Goal: Task Accomplishment & Management: Manage account settings

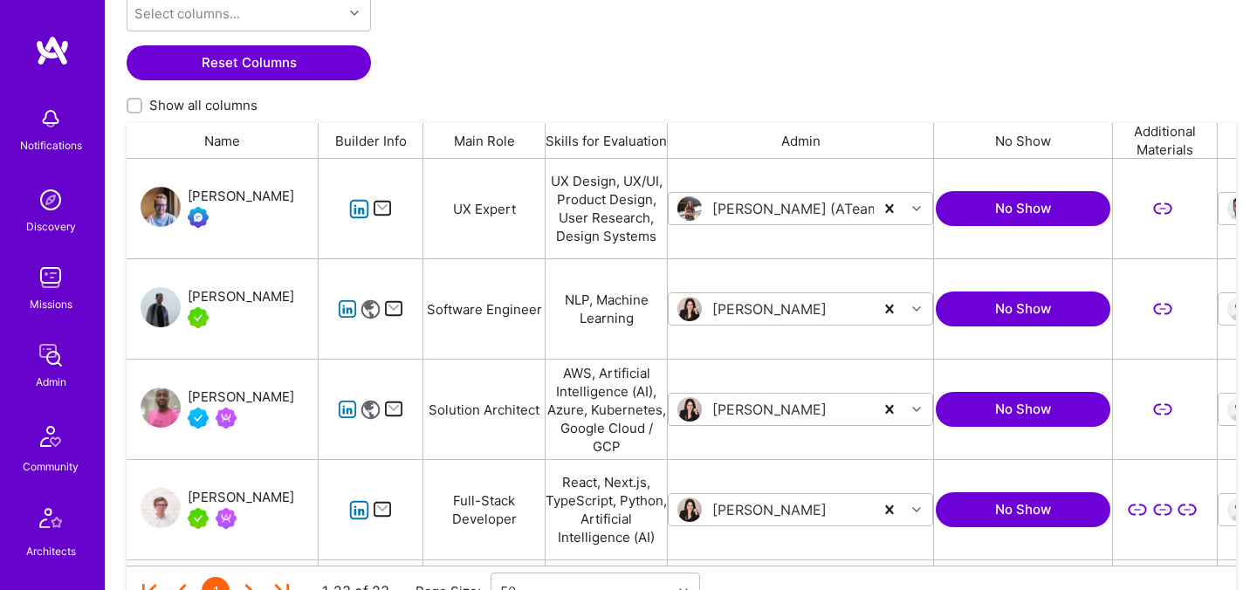
scroll to position [407, 1109]
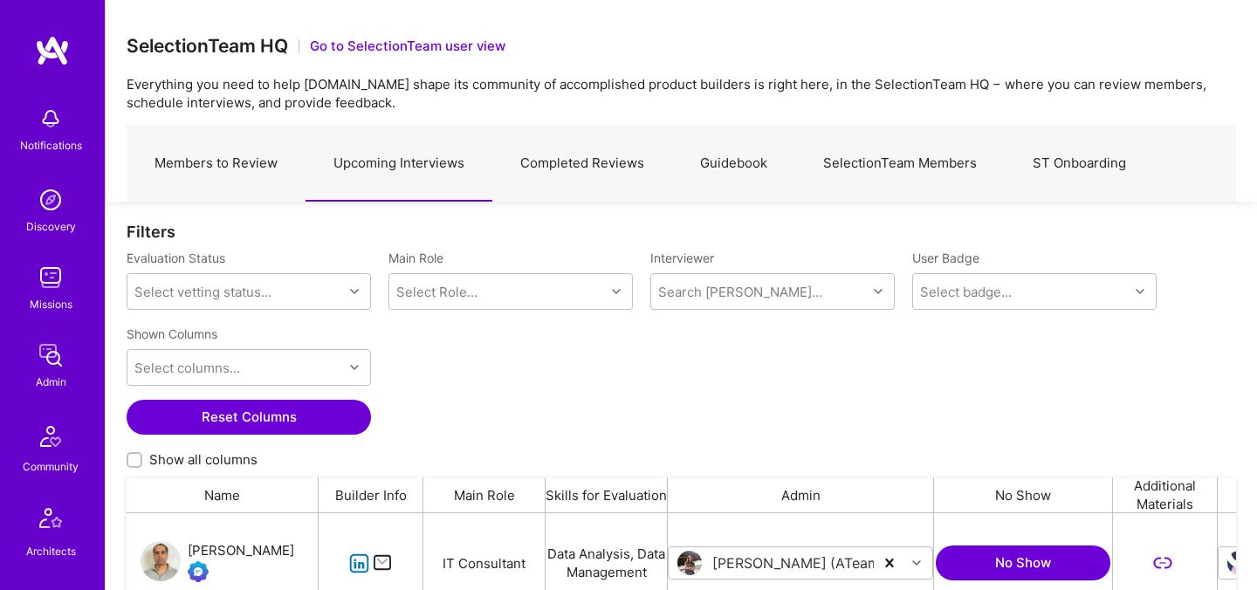
click at [243, 168] on link "Members to Review" at bounding box center [216, 164] width 179 height 76
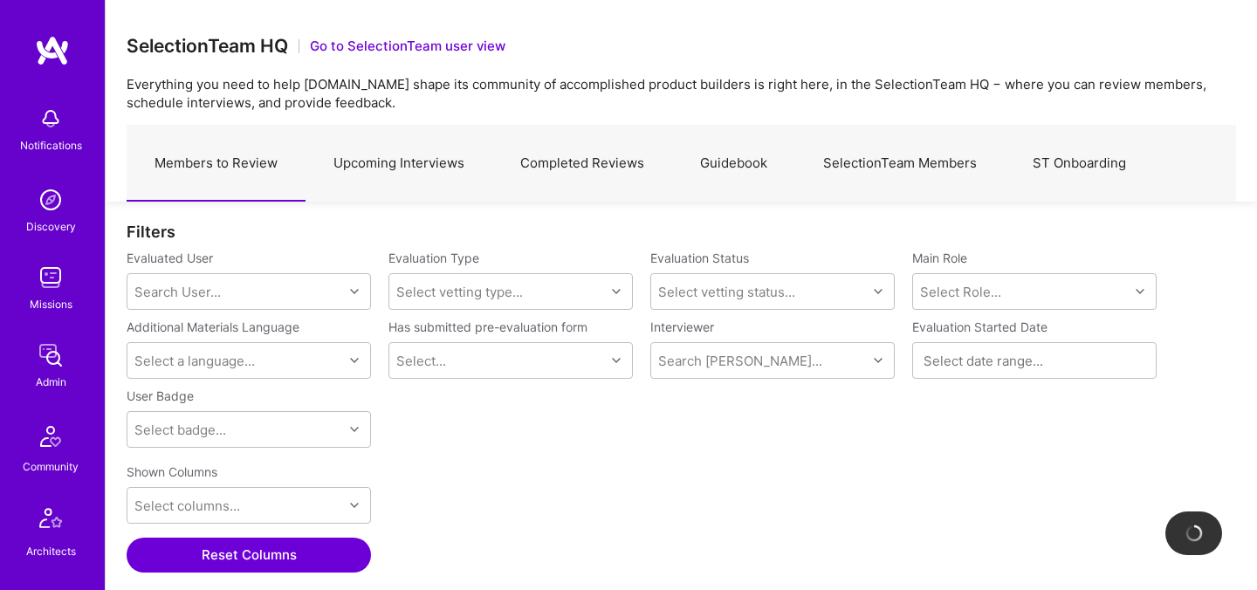
click at [375, 174] on link "Upcoming Interviews" at bounding box center [398, 164] width 187 height 76
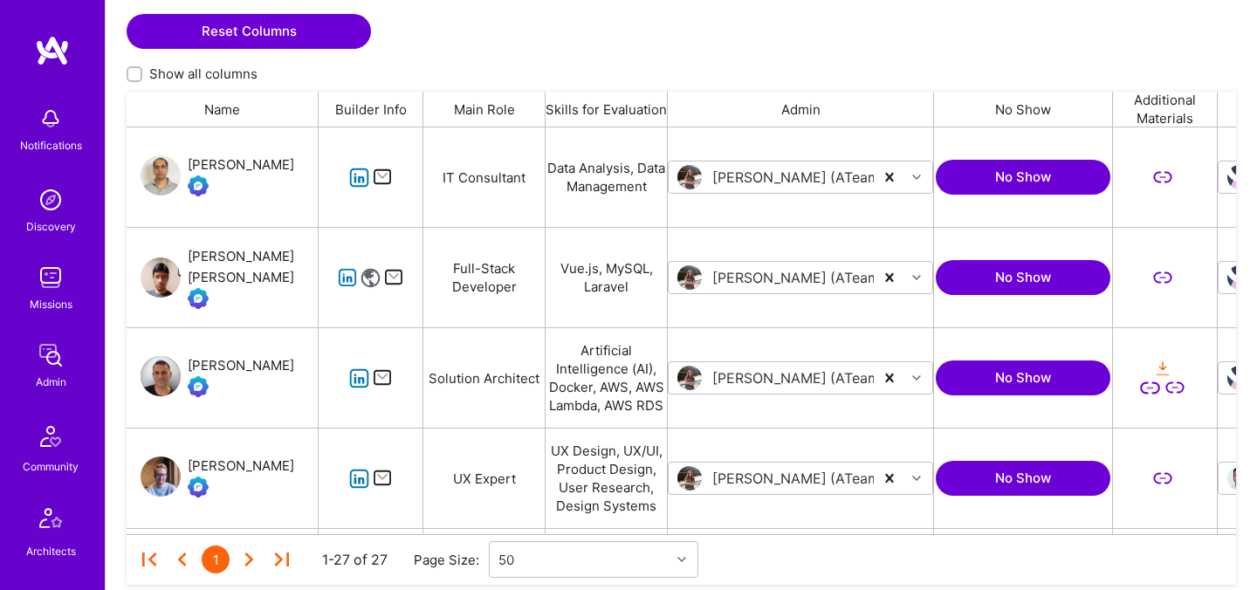
scroll to position [392, 0]
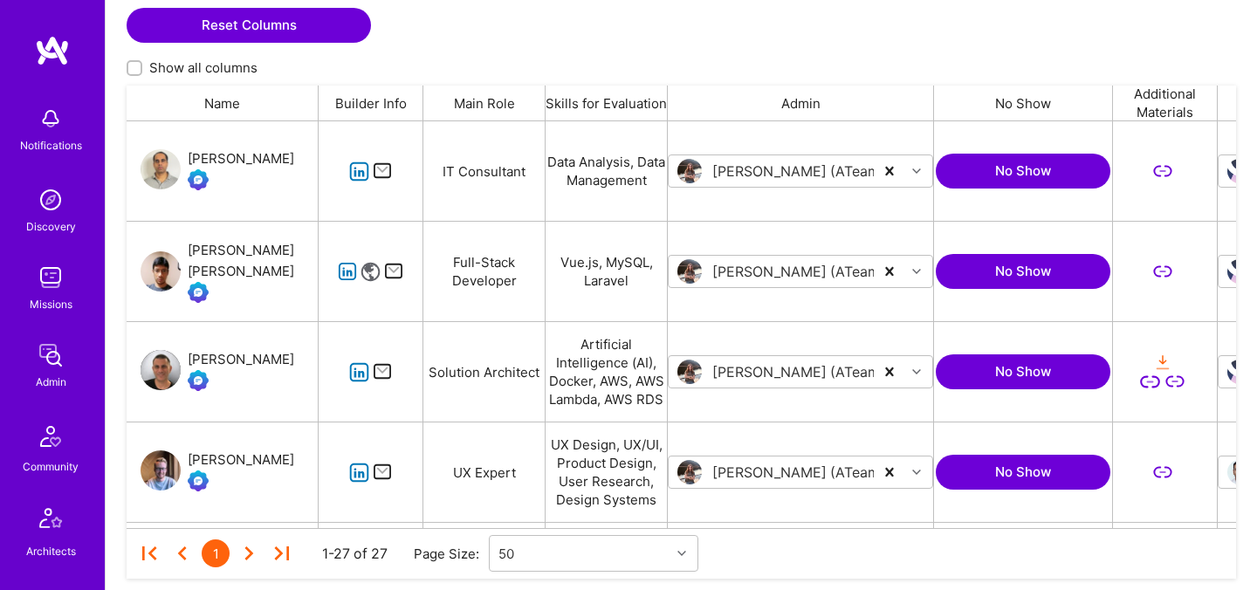
click at [217, 71] on span "Show all columns" at bounding box center [203, 67] width 108 height 18
click at [142, 71] on input "Show all columns" at bounding box center [136, 69] width 12 height 12
checkbox input "true"
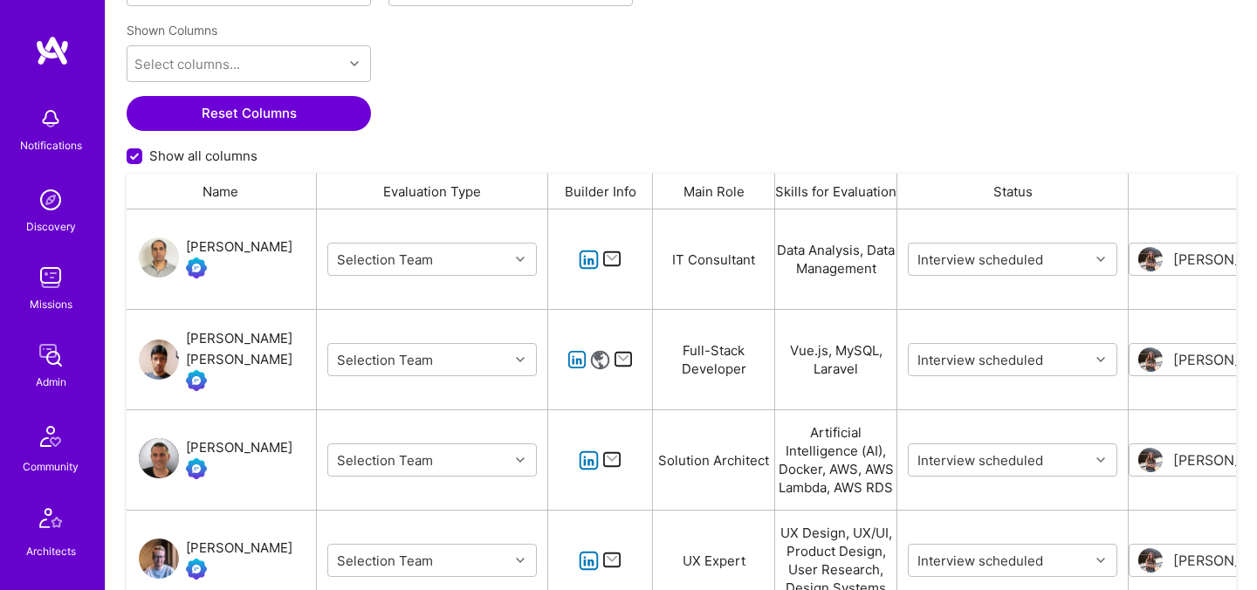
scroll to position [0, 0]
click at [233, 449] on div "[PERSON_NAME]" at bounding box center [241, 447] width 106 height 21
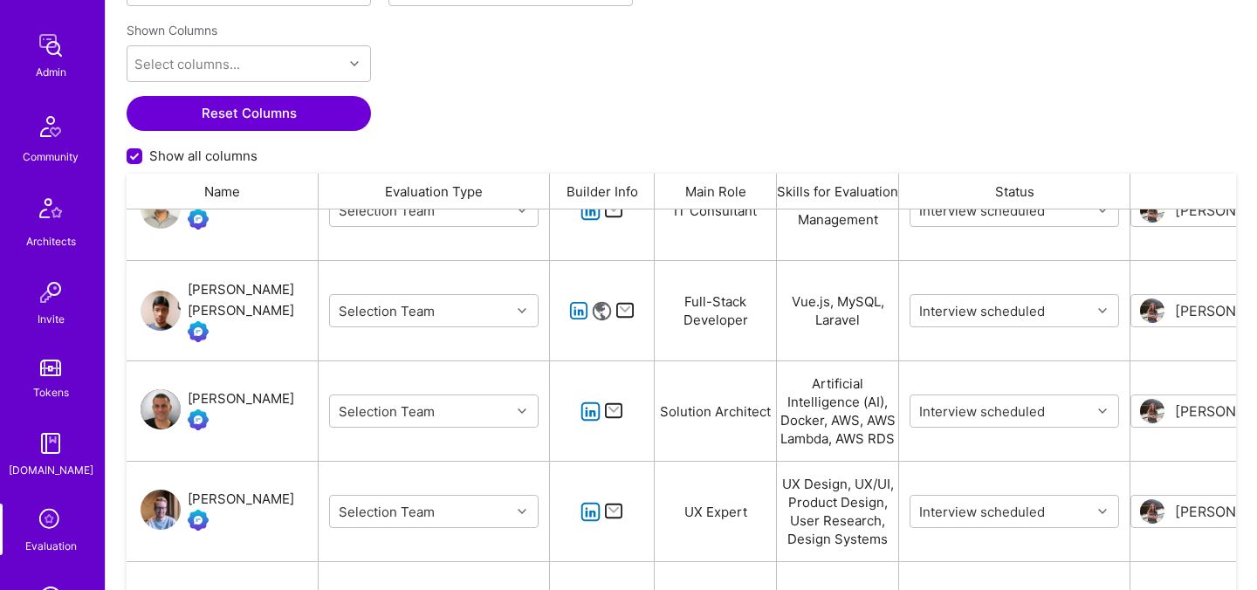
scroll to position [524, 0]
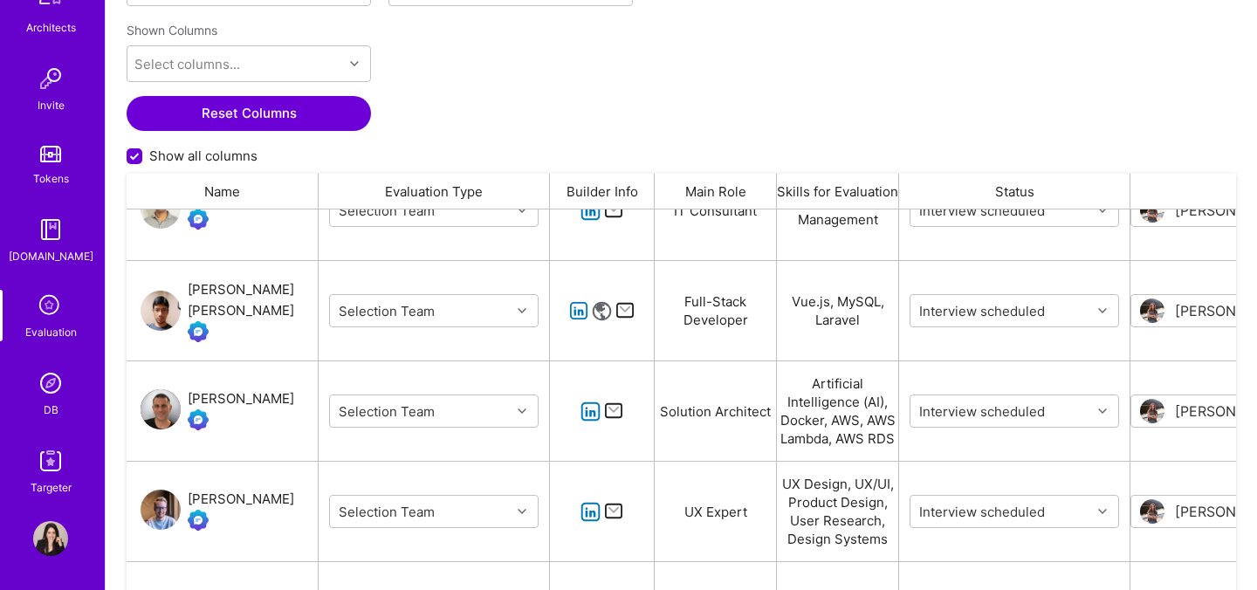
click at [48, 320] on icon at bounding box center [50, 306] width 33 height 33
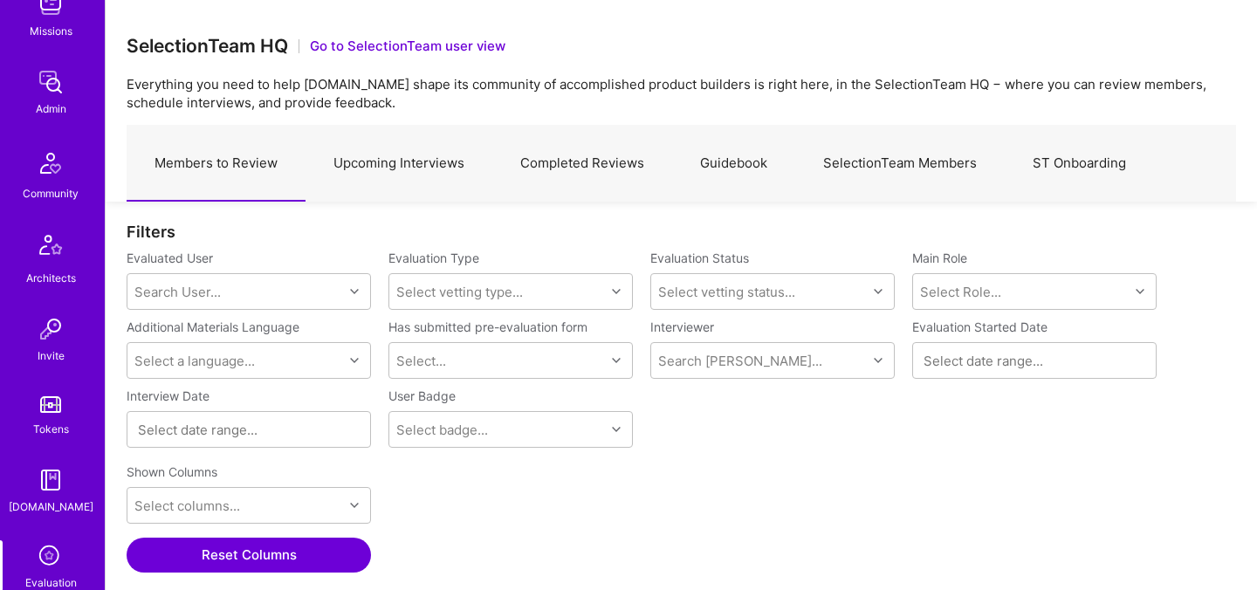
scroll to position [270, 0]
click at [891, 165] on link "SelectionTeam Members" at bounding box center [899, 164] width 209 height 76
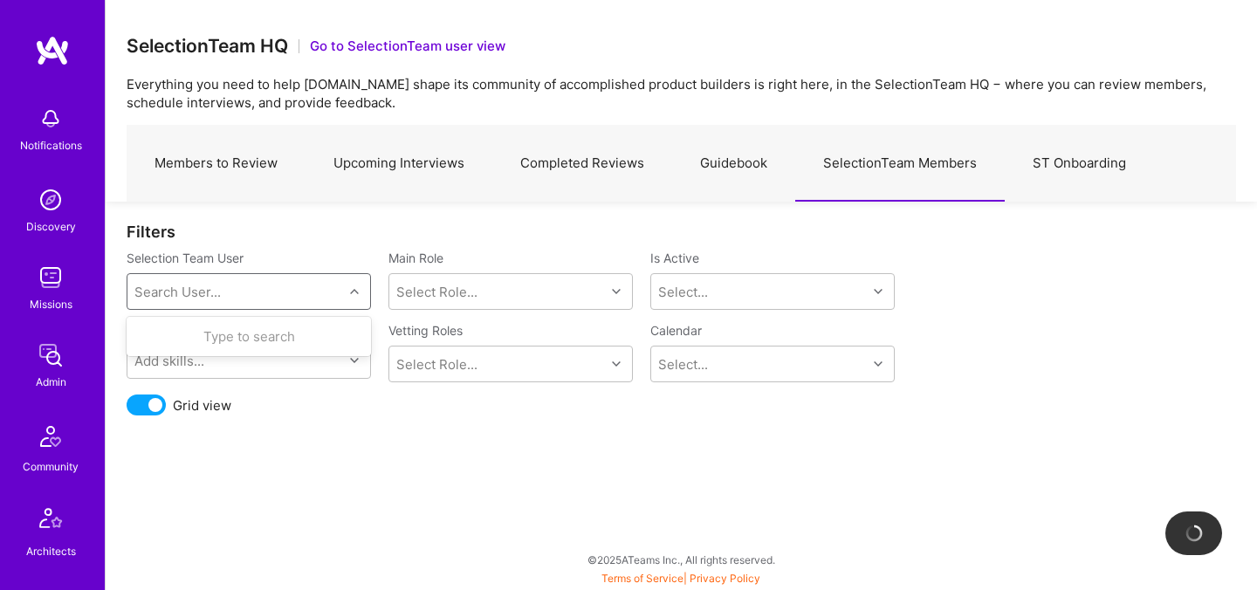
click at [221, 292] on div "Search User..." at bounding box center [235, 291] width 216 height 35
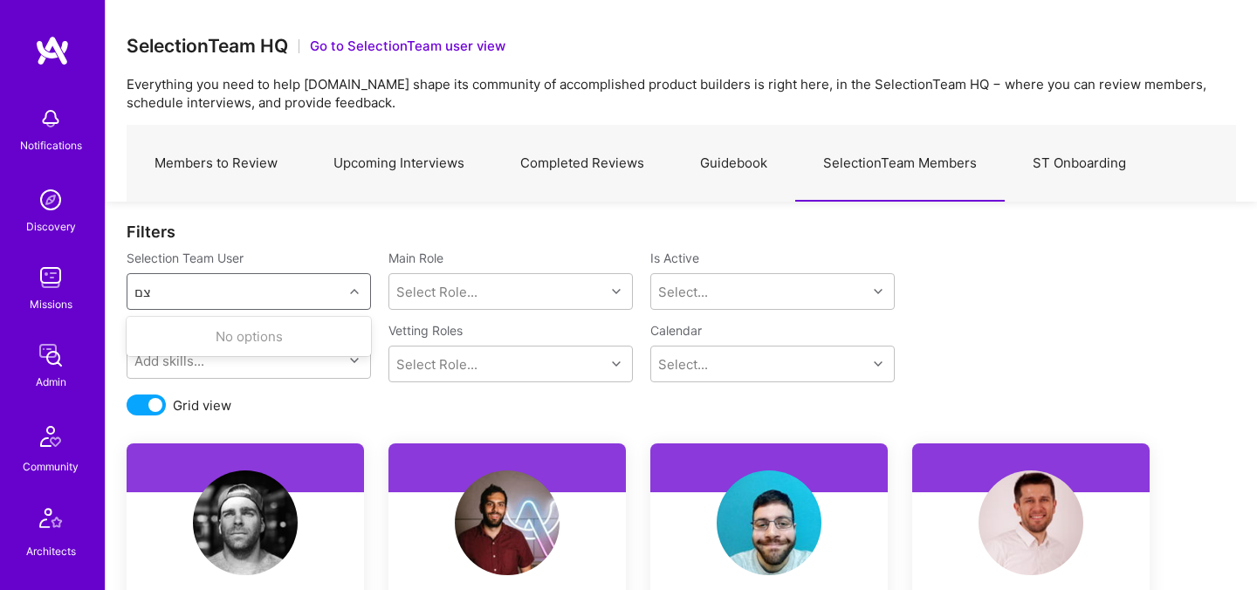
type input "צ"
type input "mostafa"
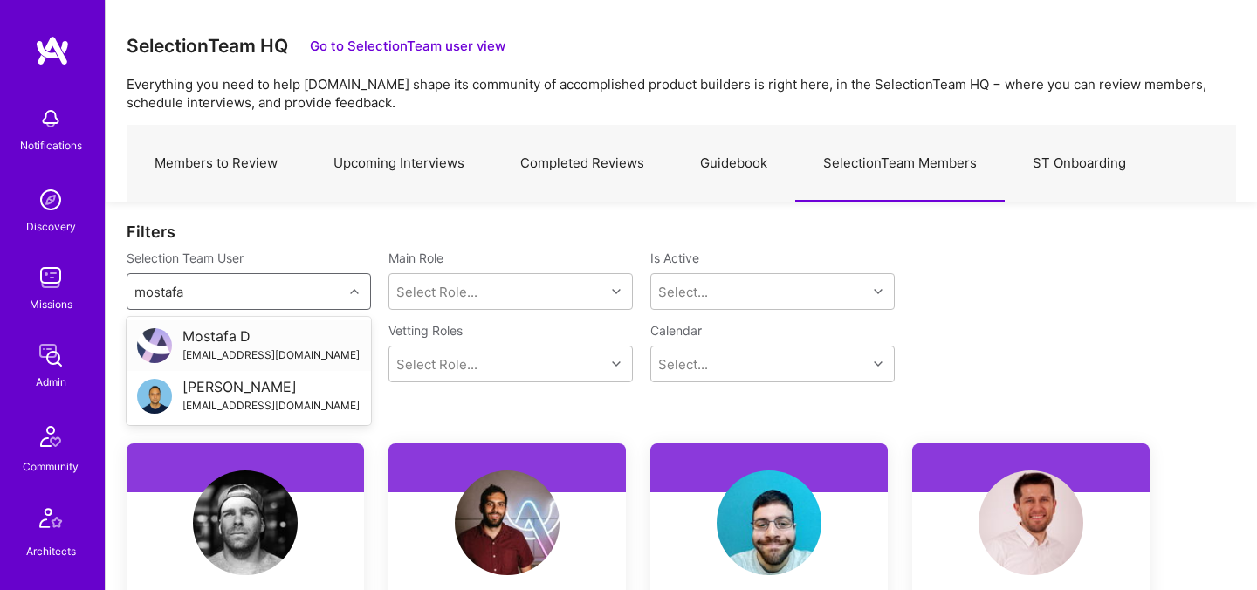
click at [268, 356] on div "Mostafa D mostafa@a.team" at bounding box center [248, 345] width 223 height 37
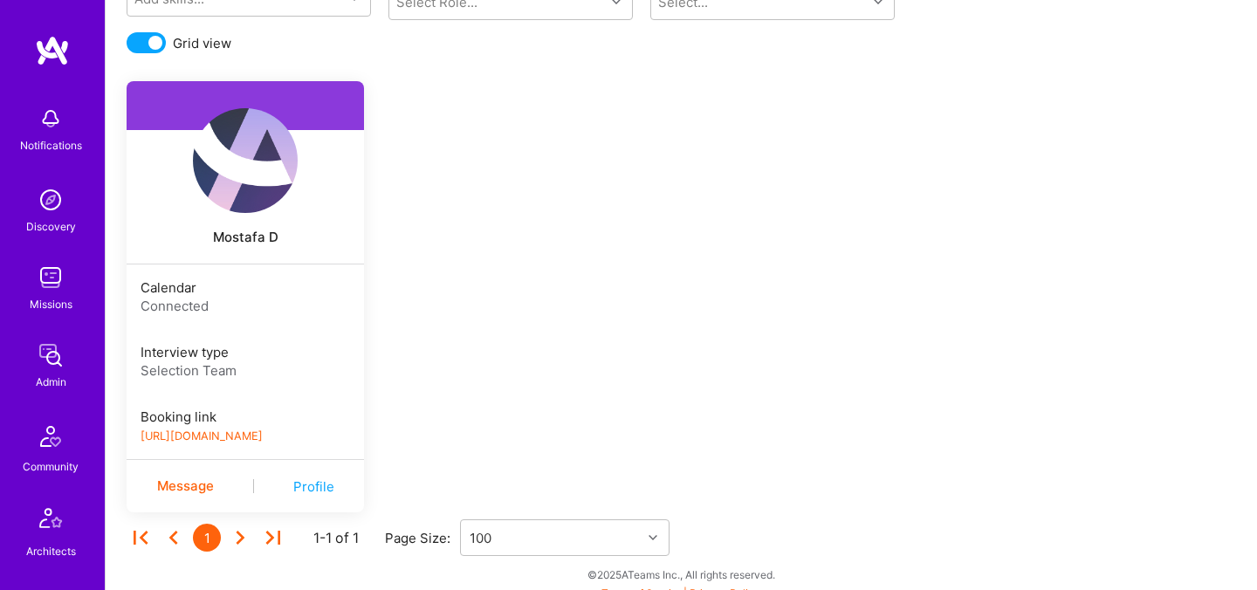
scroll to position [363, 0]
click at [263, 437] on link "https://book.a.team/mostafad/evaluation" at bounding box center [201, 434] width 122 height 13
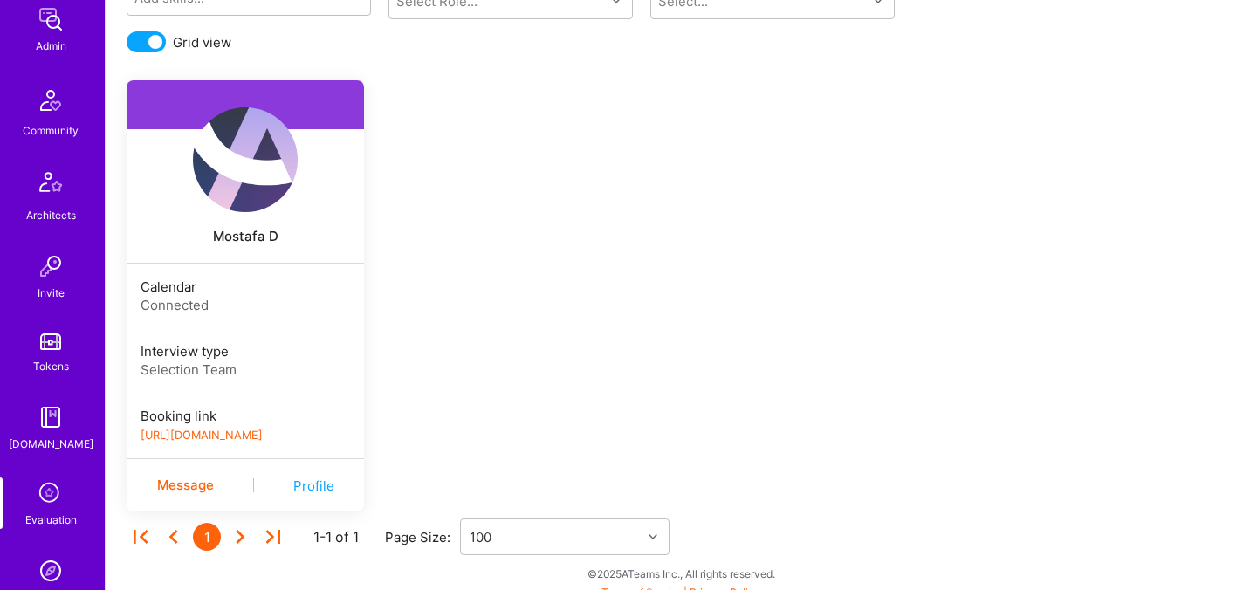
scroll to position [524, 0]
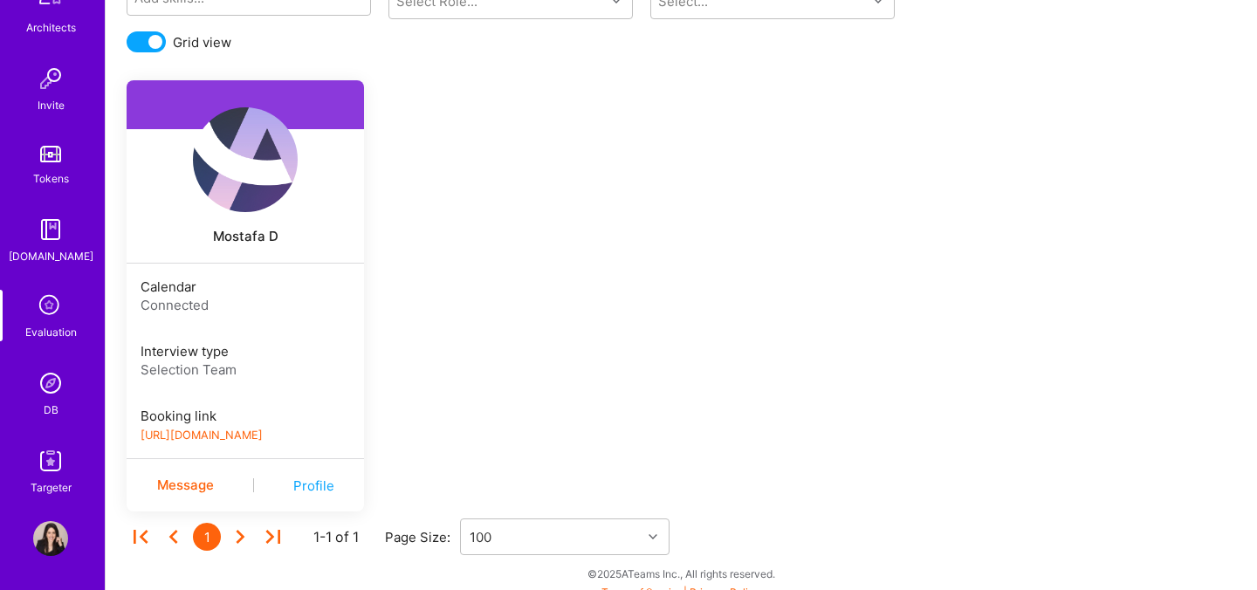
click at [56, 401] on div "DB" at bounding box center [51, 410] width 15 height 18
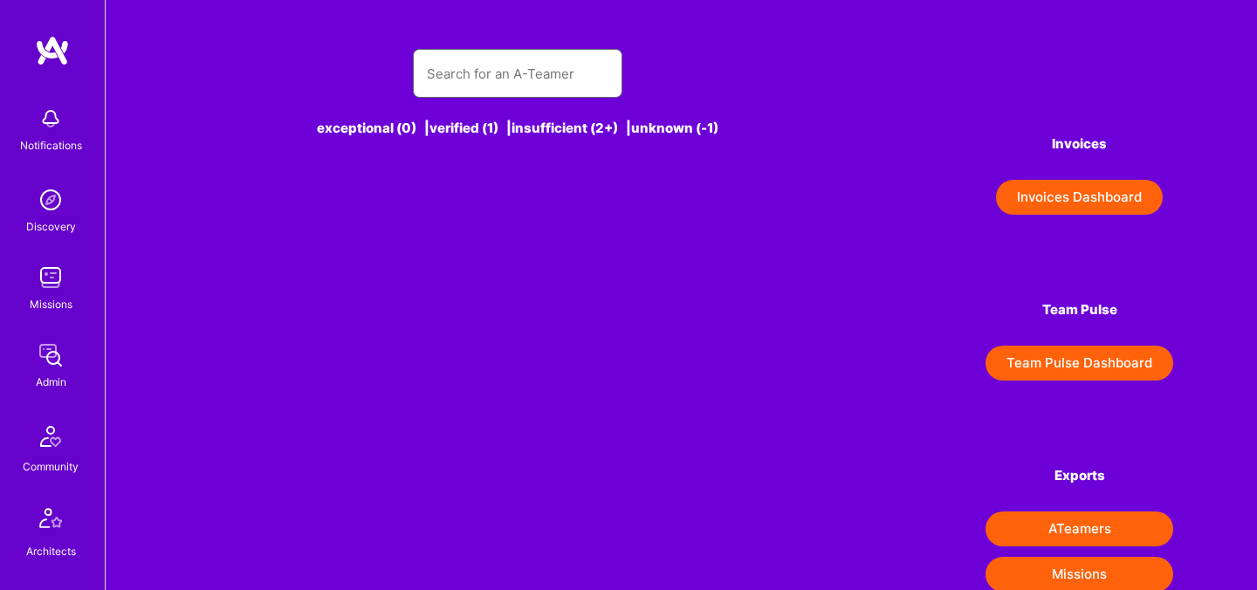
click at [494, 79] on input "text" at bounding box center [518, 73] width 182 height 45
click at [456, 65] on input "make conway" at bounding box center [518, 73] width 182 height 45
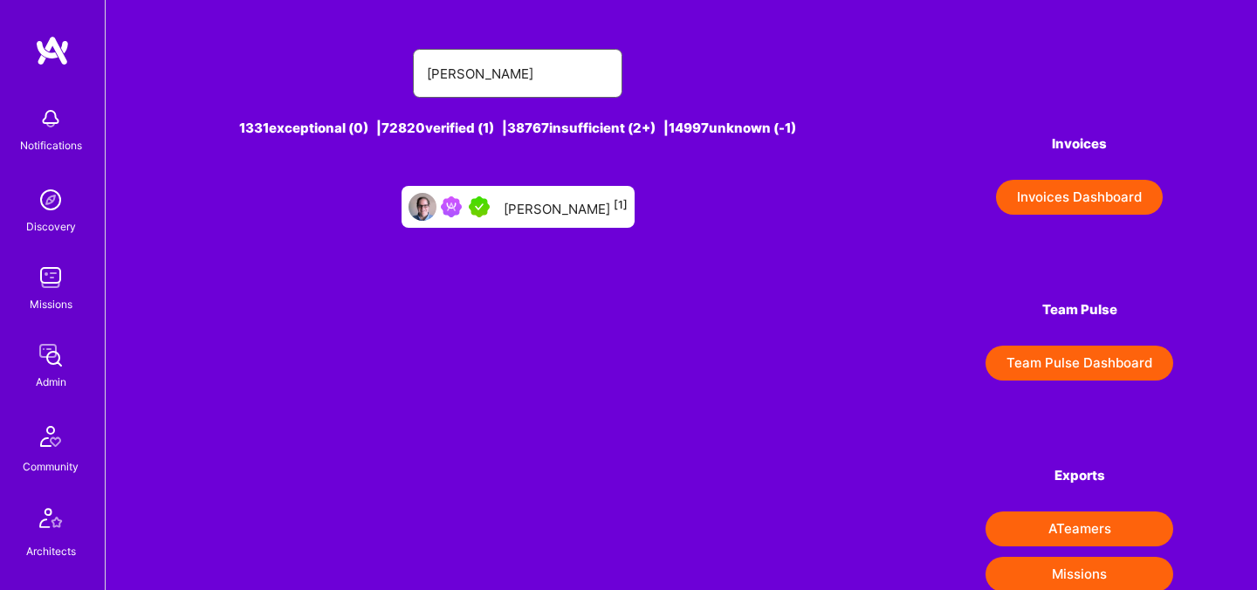
type input "mark conway"
click at [576, 201] on div "Mark Conway [1]" at bounding box center [566, 206] width 124 height 23
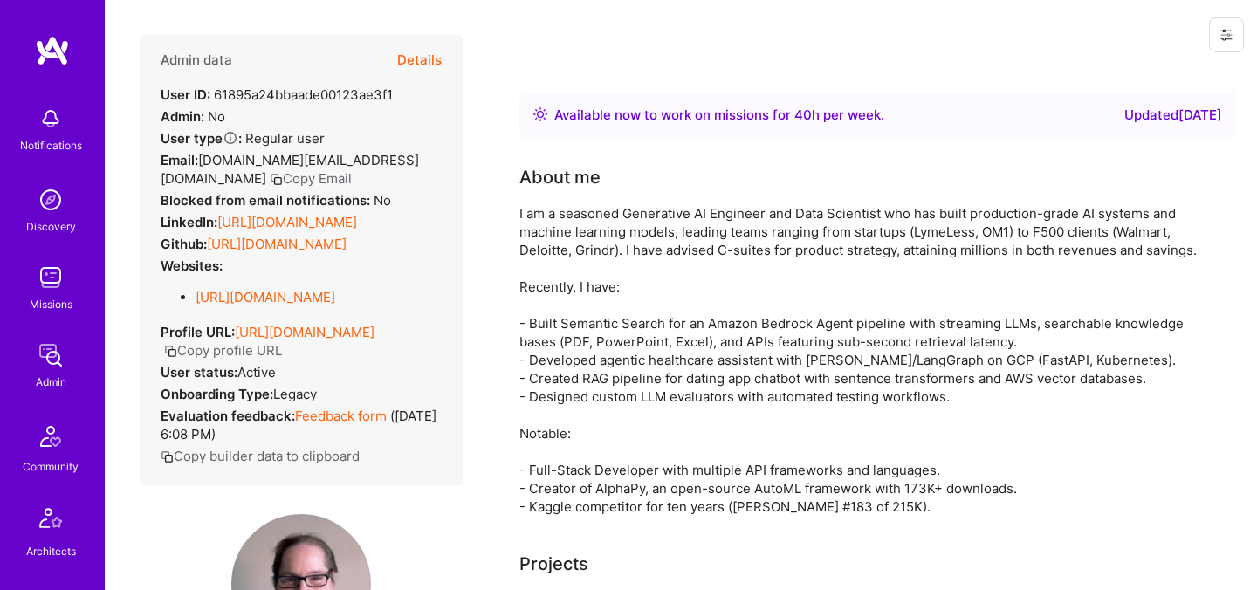
click at [439, 66] on button "Details" at bounding box center [419, 60] width 45 height 51
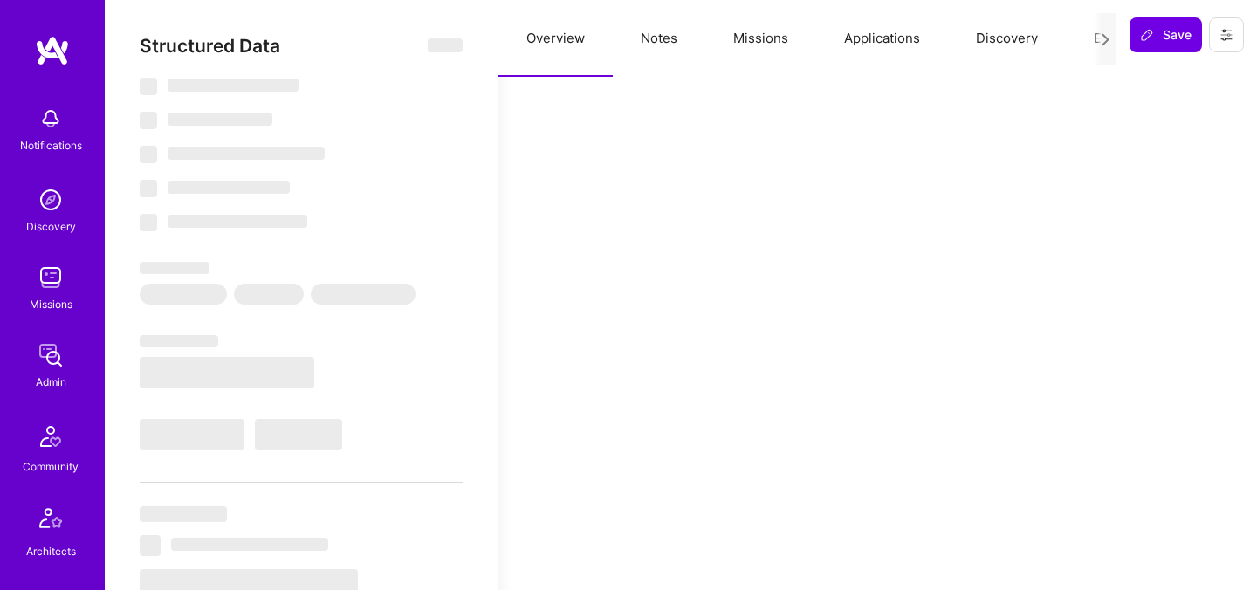
click at [1077, 38] on button "Evaluation" at bounding box center [1125, 38] width 120 height 77
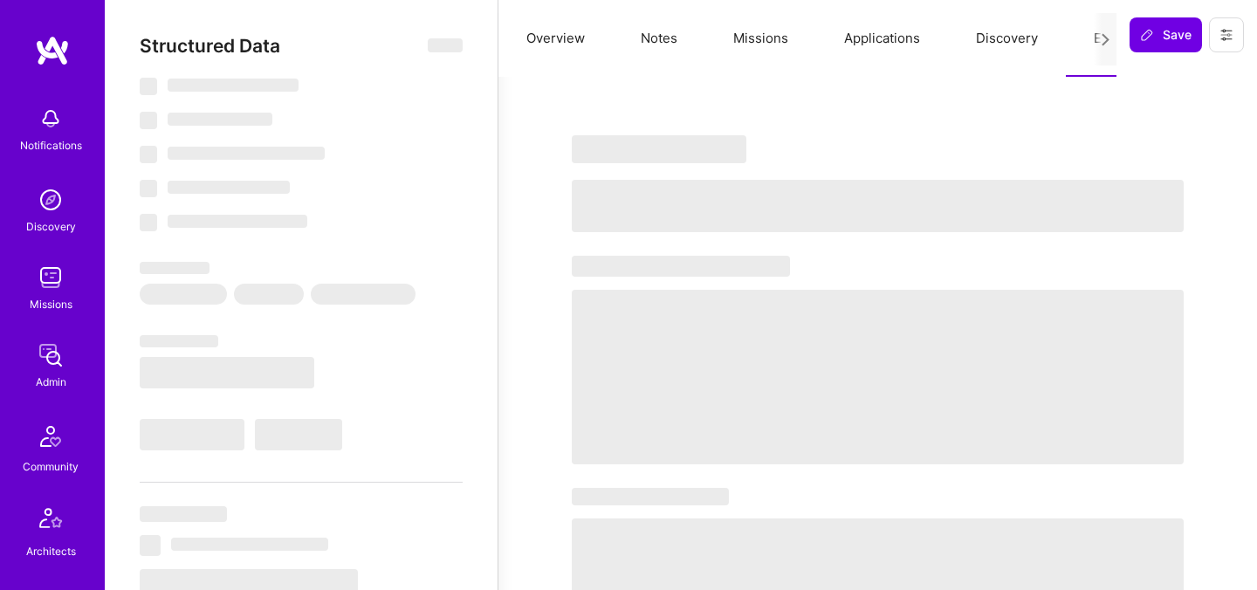
select select "Right Now"
select select "5"
select select "7"
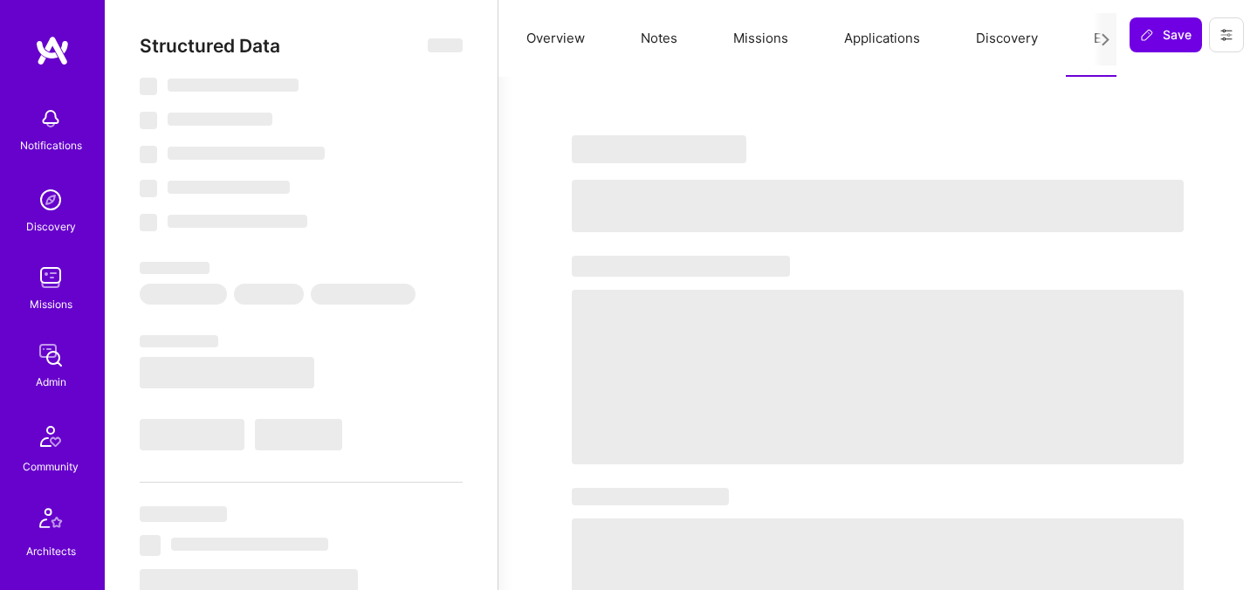
select select "US"
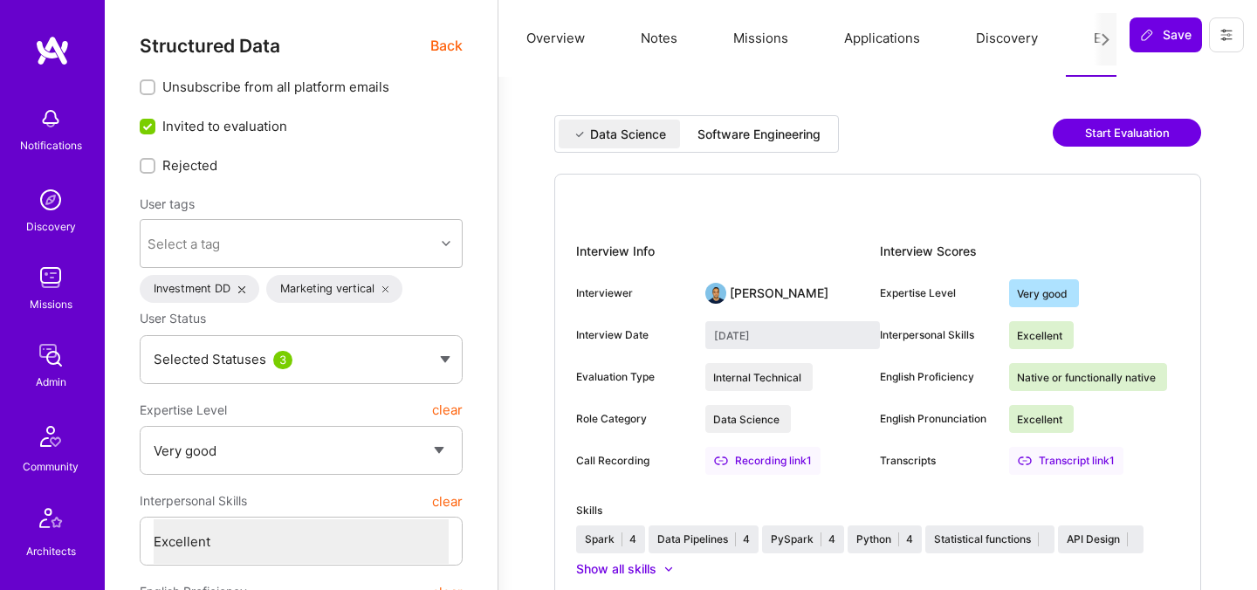
click at [749, 140] on div "Software Engineering" at bounding box center [758, 134] width 123 height 17
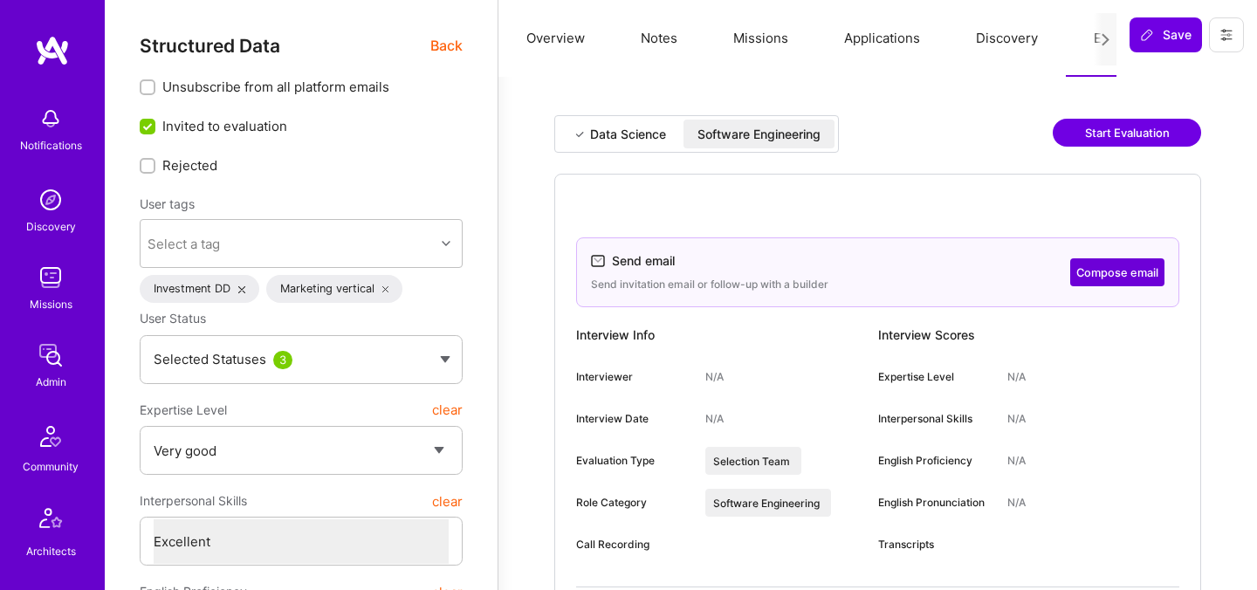
click at [649, 126] on div "Data Science" at bounding box center [628, 134] width 76 height 17
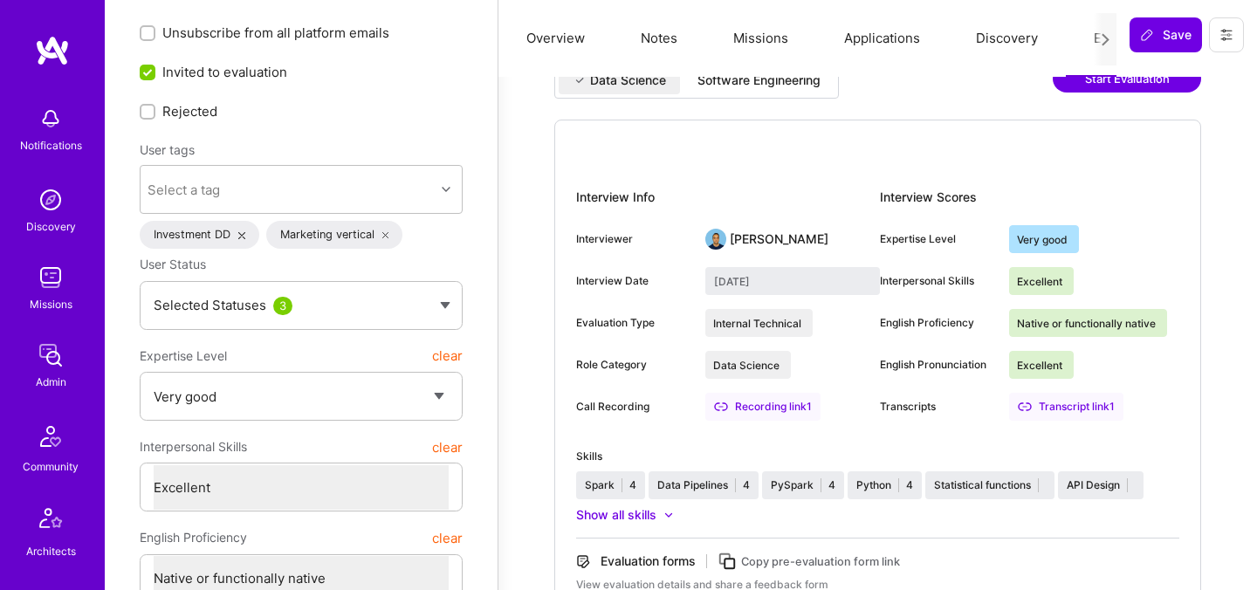
scroll to position [55, 0]
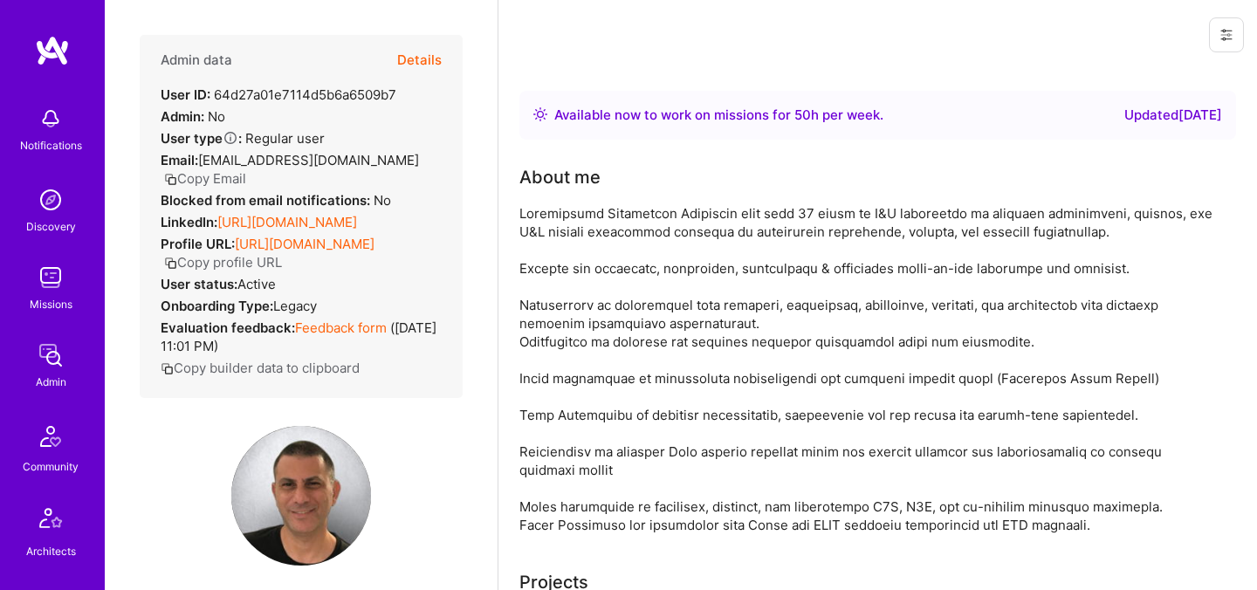
click at [423, 60] on button "Details" at bounding box center [419, 60] width 45 height 51
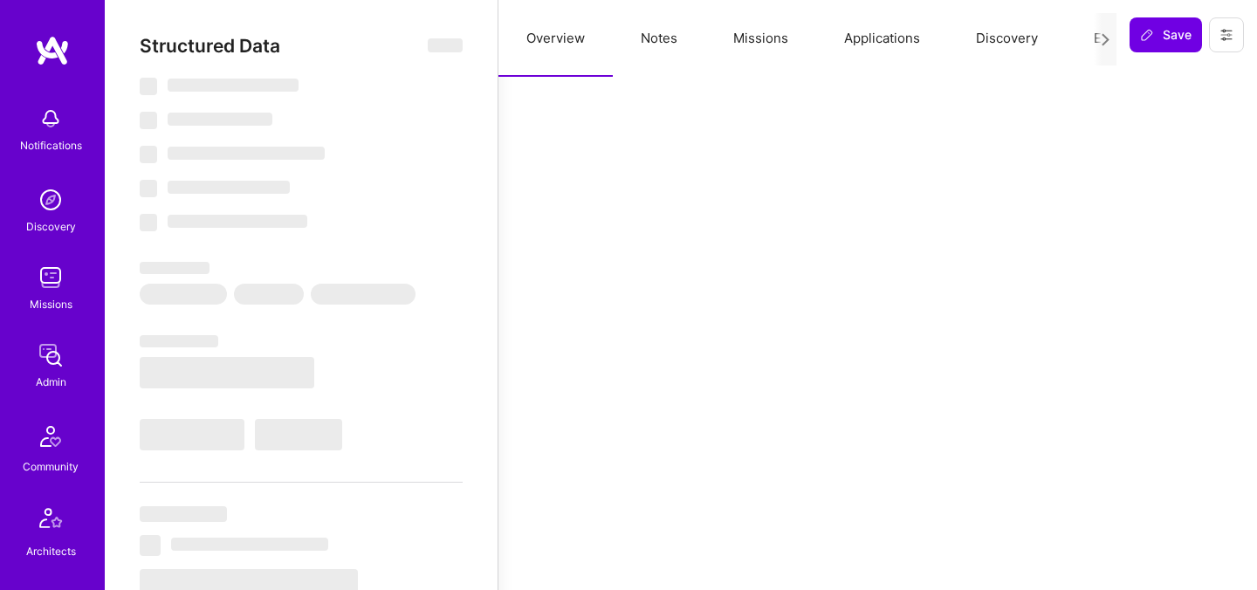
select select "Right Now"
select select "Verified"
select select "US"
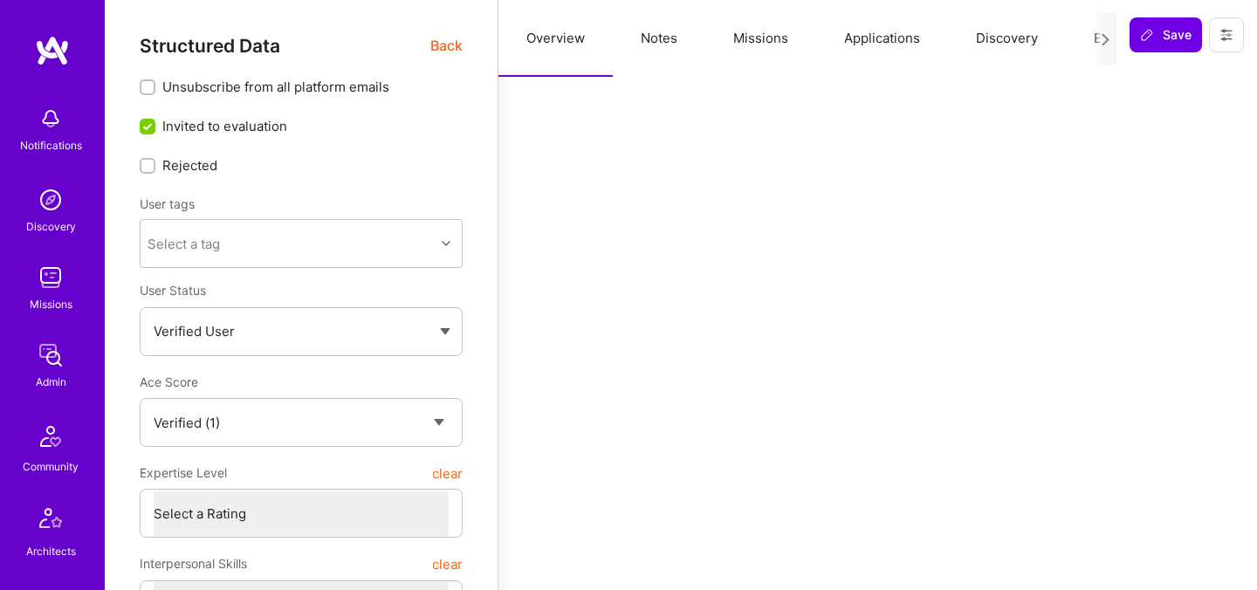
click at [1084, 37] on button "Evaluation" at bounding box center [1125, 38] width 120 height 77
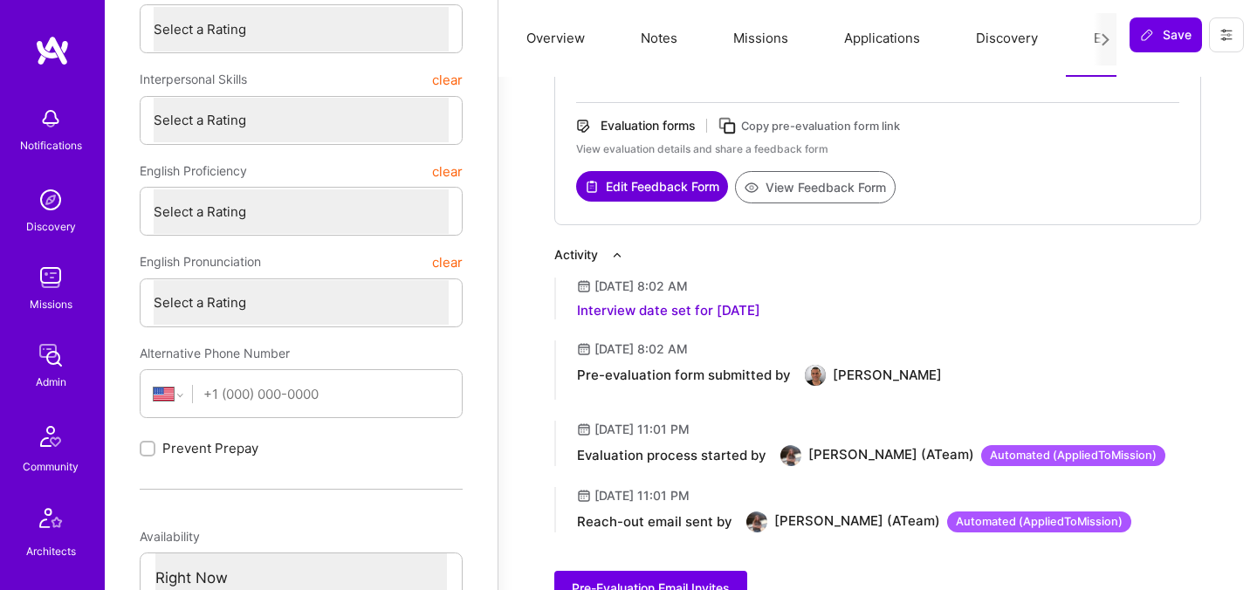
scroll to position [478, 0]
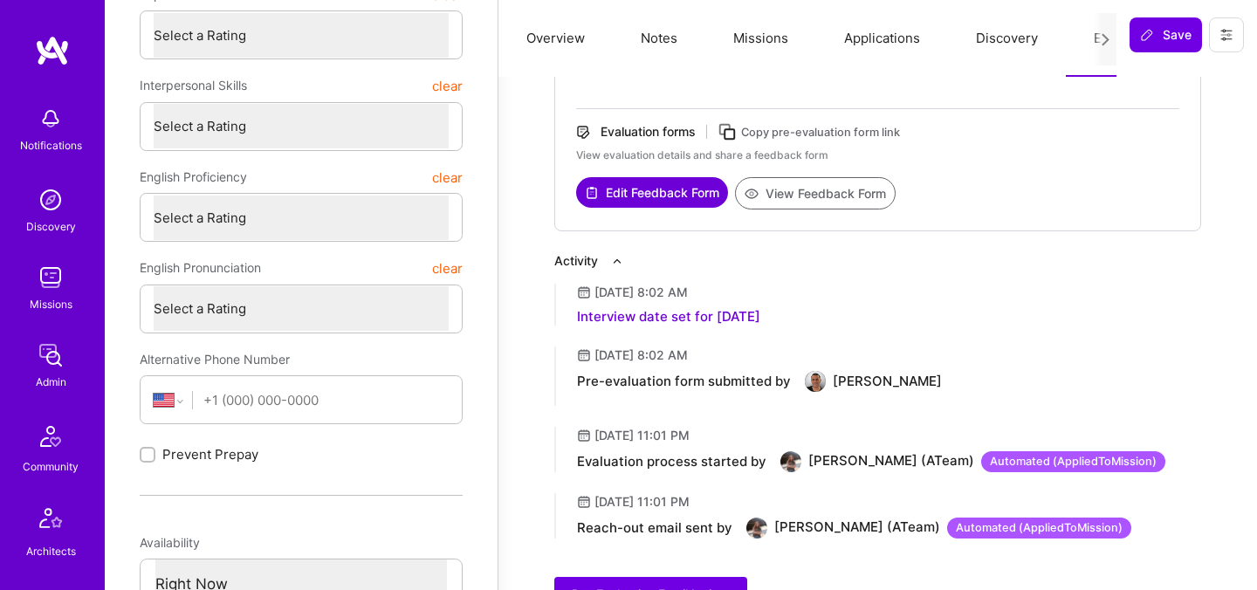
click at [826, 203] on button "View Feedback Form" at bounding box center [815, 193] width 161 height 32
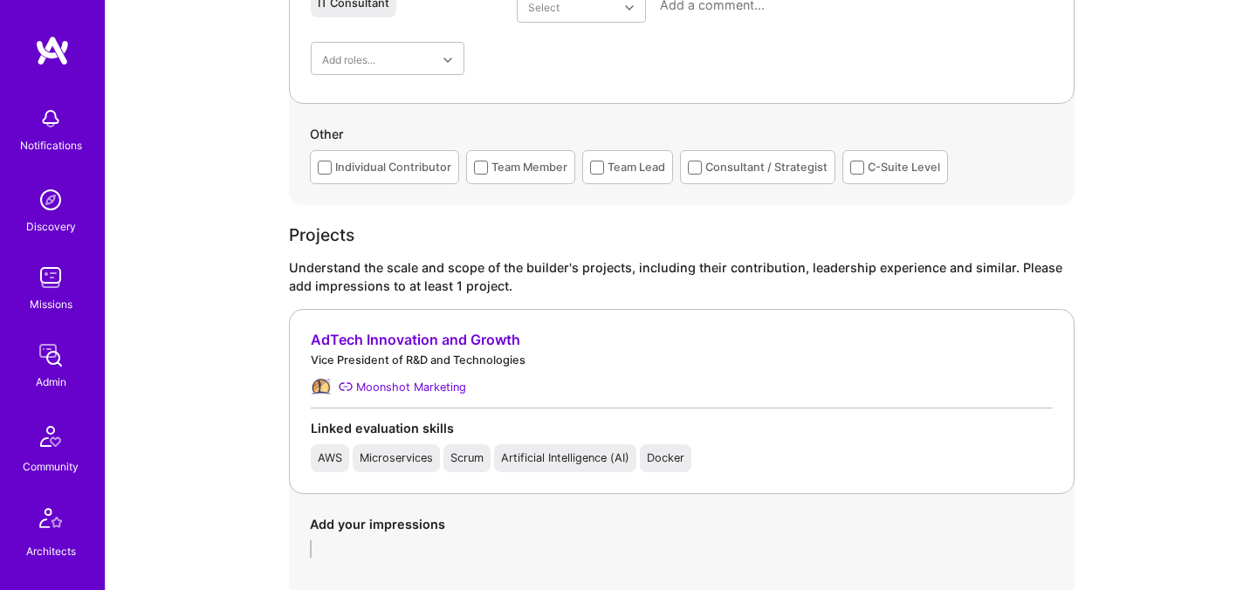
scroll to position [1012, 0]
